Goal: Transaction & Acquisition: Purchase product/service

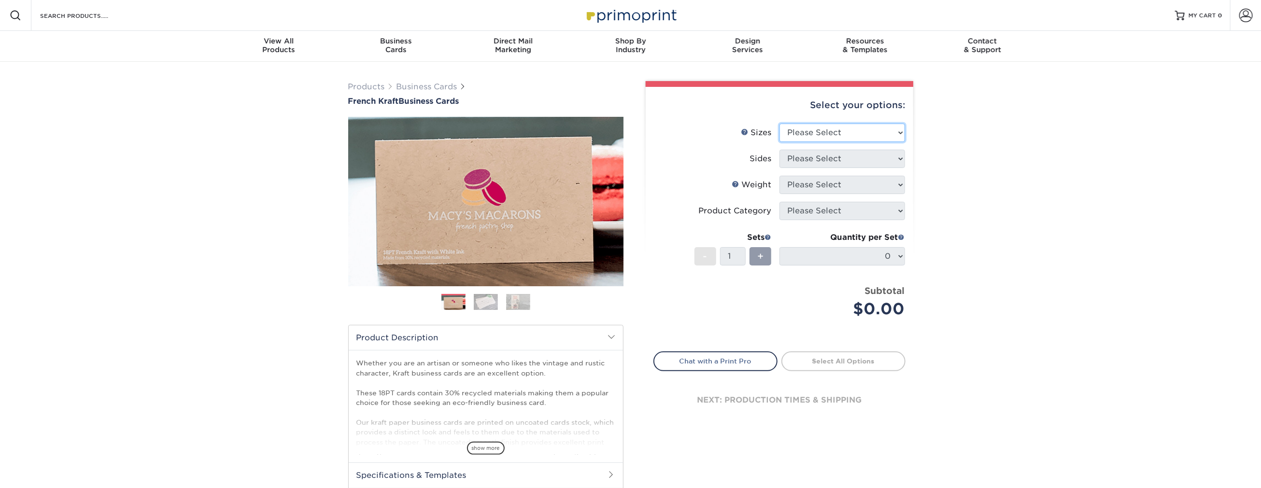
click at [840, 137] on select "Please Select 1.5" x 3.5" - Mini 1.75" x 3.5" - Mini 2" x 2" - Square 2" x 3" -…" at bounding box center [842, 133] width 126 height 18
select select "2.50x2.50"
click at [779, 124] on select "Please Select 1.5" x 3.5" - Mini 1.75" x 3.5" - Mini 2" x 2" - Square 2" x 3" -…" at bounding box center [842, 133] width 126 height 18
click at [831, 158] on select "Please Select Print Both Sides Print Both Sides - White Mask Back Only Print Bo…" at bounding box center [842, 159] width 126 height 18
select select "13abbda7-1d64-4f25-8bb2-c179b224825d"
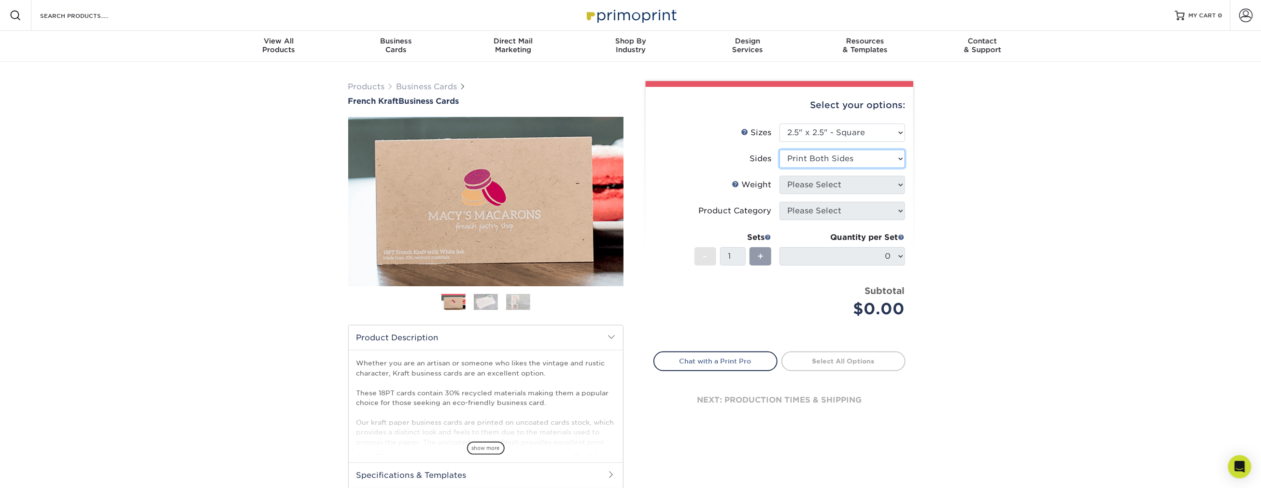
click at [779, 150] on select "Please Select Print Both Sides Print Both Sides - White Mask Back Only Print Bo…" at bounding box center [842, 159] width 126 height 18
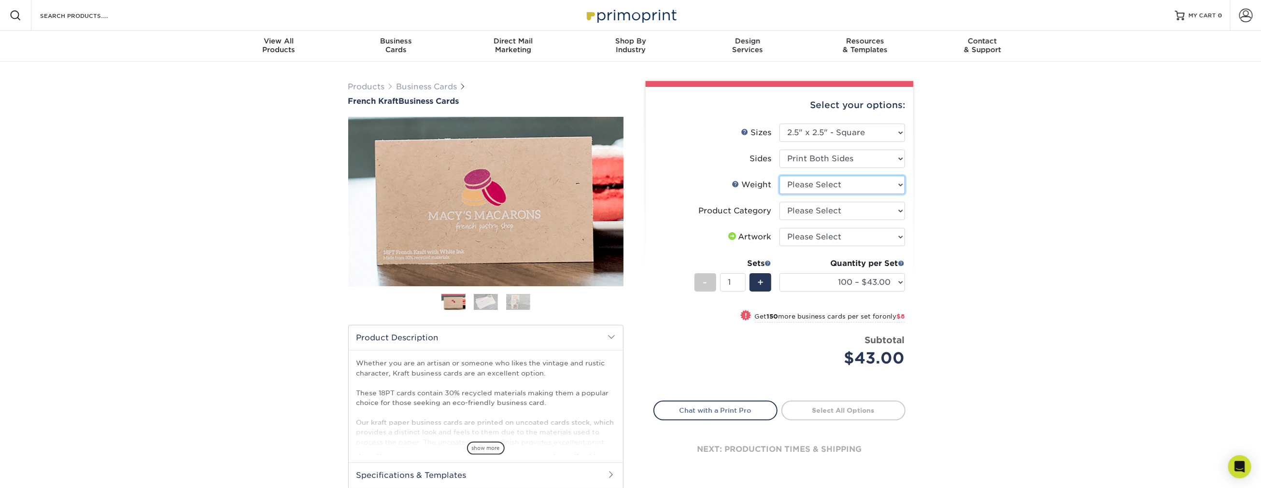
click at [826, 186] on select "Please Select 18PTUCKRAFT" at bounding box center [842, 185] width 126 height 18
select select "18PTUCKRAFT"
click at [779, 176] on select "Please Select 18PTUCKRAFT" at bounding box center [842, 185] width 126 height 18
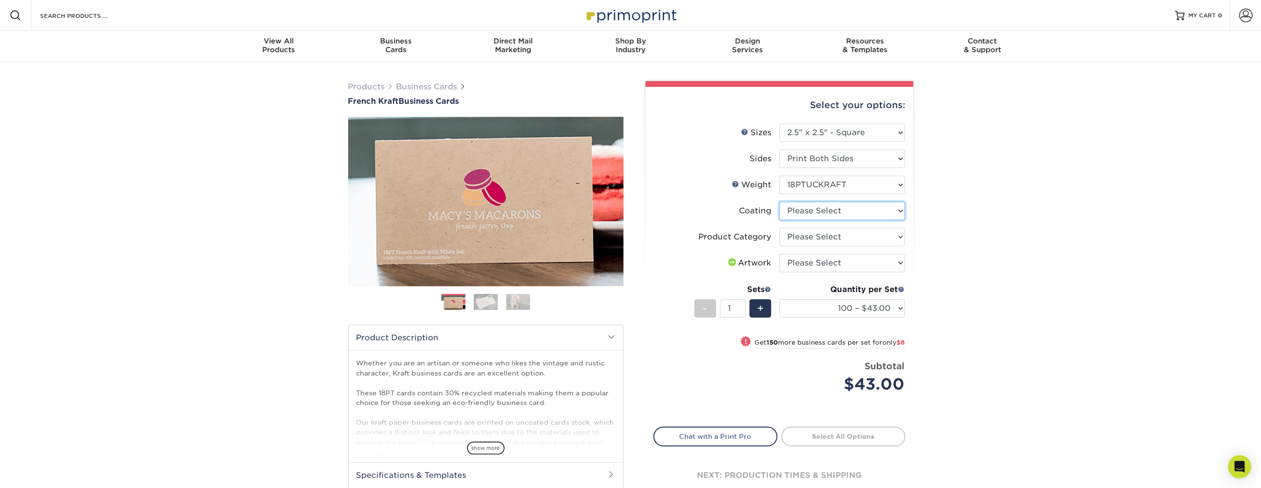
click at [830, 211] on select at bounding box center [842, 211] width 126 height 18
select select "3e7618de-abca-4bda-9f97-8b9129e913d8"
click at [779, 202] on select at bounding box center [842, 211] width 126 height 18
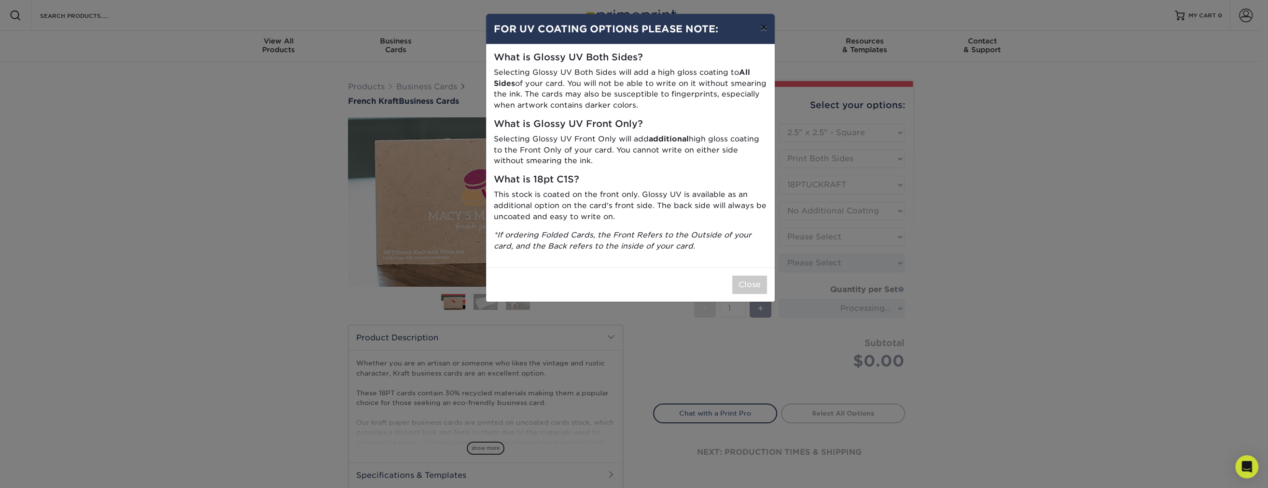
click at [767, 28] on button "×" at bounding box center [764, 27] width 22 height 27
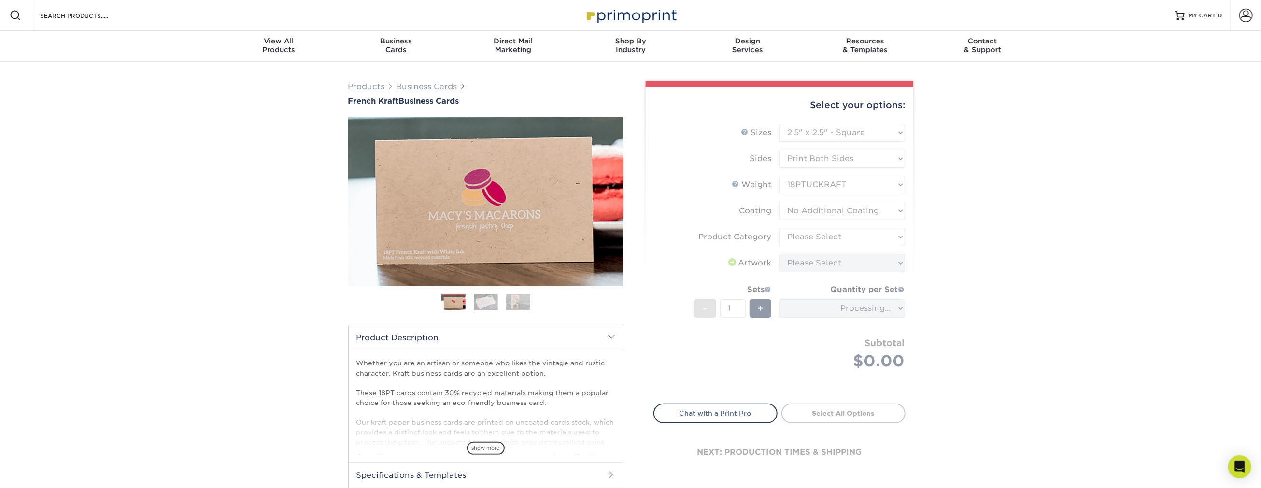
click at [828, 243] on form "Sizes Help Sizes Please Select 1.5" x 3.5" - Mini 1.75" x 3.5" - Mini 2" x 2" -…" at bounding box center [779, 258] width 252 height 269
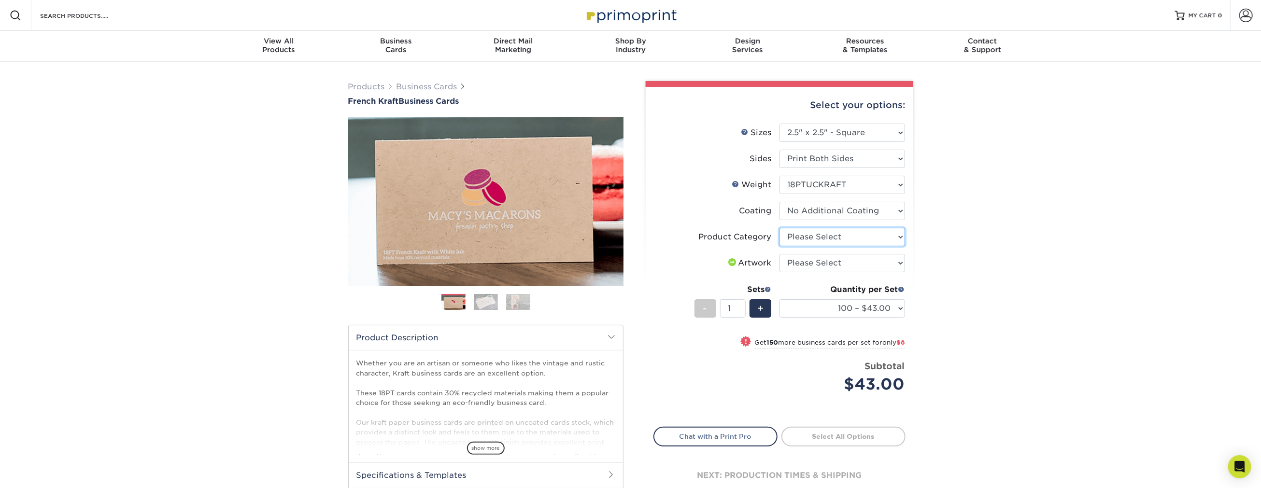
click at [827, 240] on select "Please Select Business Cards" at bounding box center [842, 237] width 126 height 18
select select "3b5148f1-0588-4f88-a218-97bcfdce65c1"
click at [779, 228] on select "Please Select Business Cards" at bounding box center [842, 237] width 126 height 18
click at [818, 261] on select "Please Select I will upload files I need a design - $100" at bounding box center [842, 263] width 126 height 18
select select "upload"
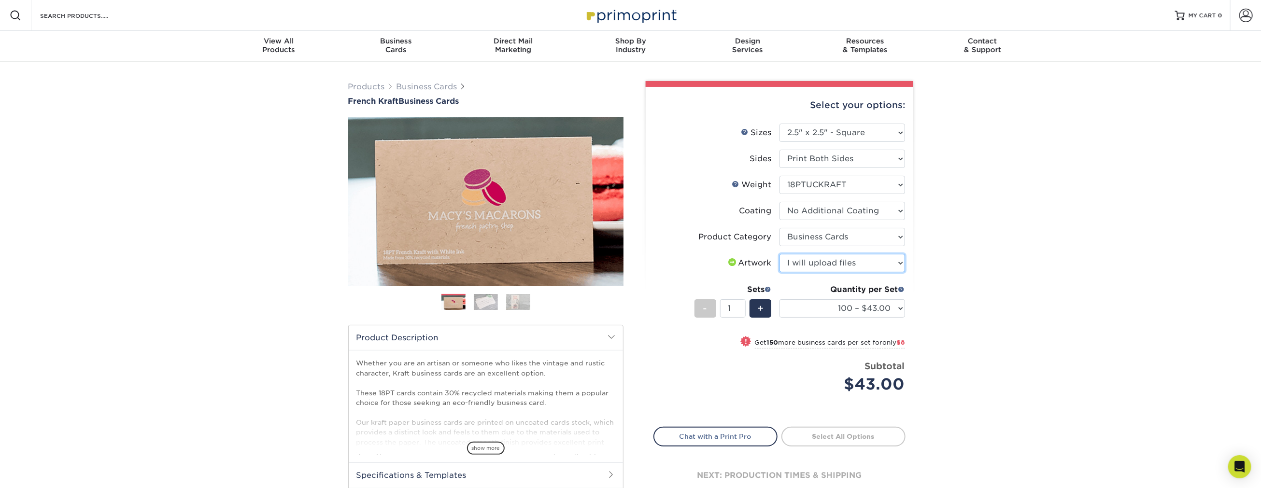
click at [779, 254] on select "Please Select I will upload files I need a design - $100" at bounding box center [842, 263] width 126 height 18
click at [481, 302] on img at bounding box center [486, 302] width 24 height 17
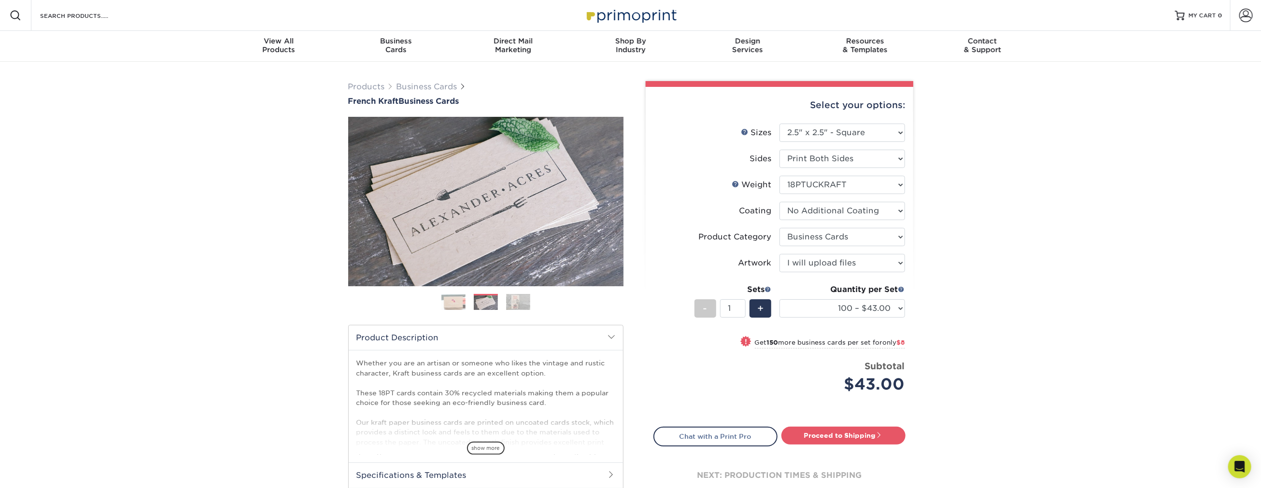
click at [507, 302] on img at bounding box center [518, 302] width 24 height 17
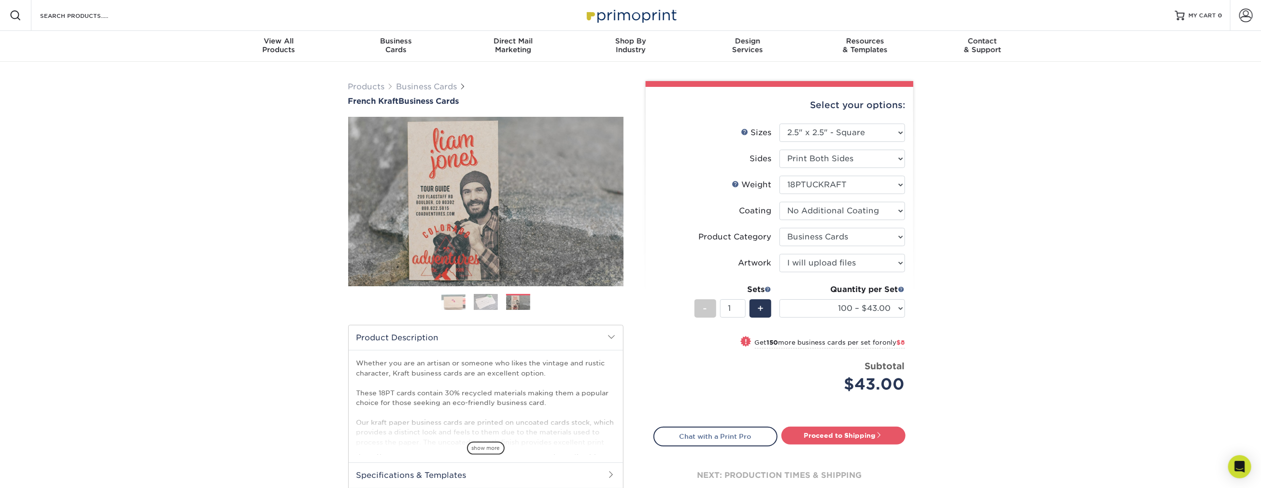
click at [461, 302] on img at bounding box center [453, 302] width 24 height 24
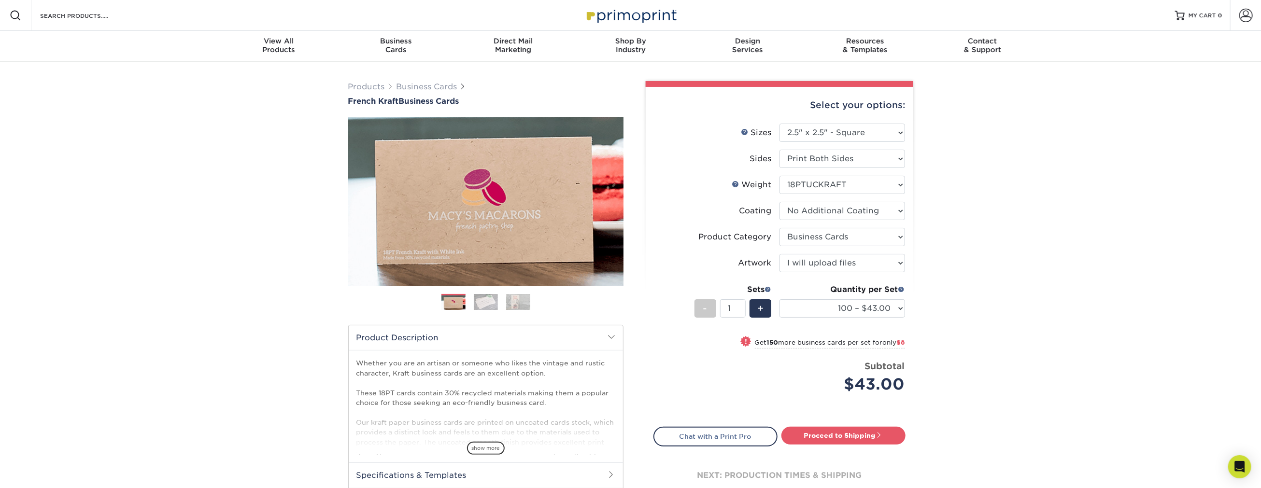
click at [477, 302] on img at bounding box center [486, 302] width 24 height 17
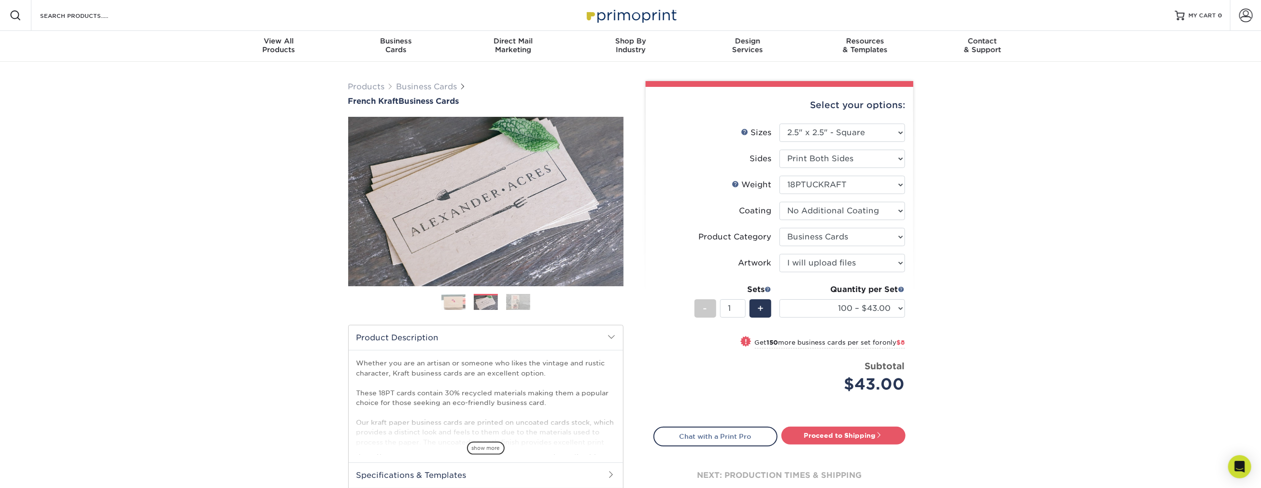
click at [459, 304] on img at bounding box center [453, 302] width 24 height 24
